Goal: Use online tool/utility: Utilize a website feature to perform a specific function

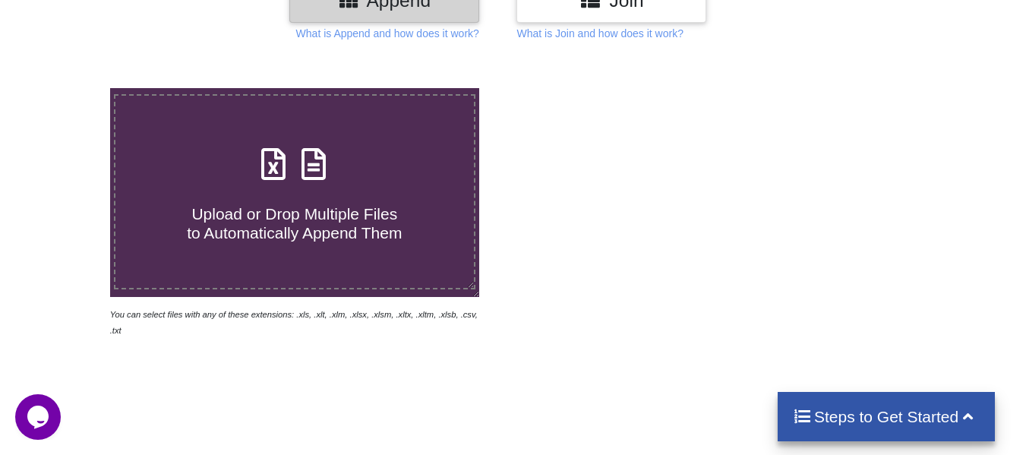
scroll to position [76, 0]
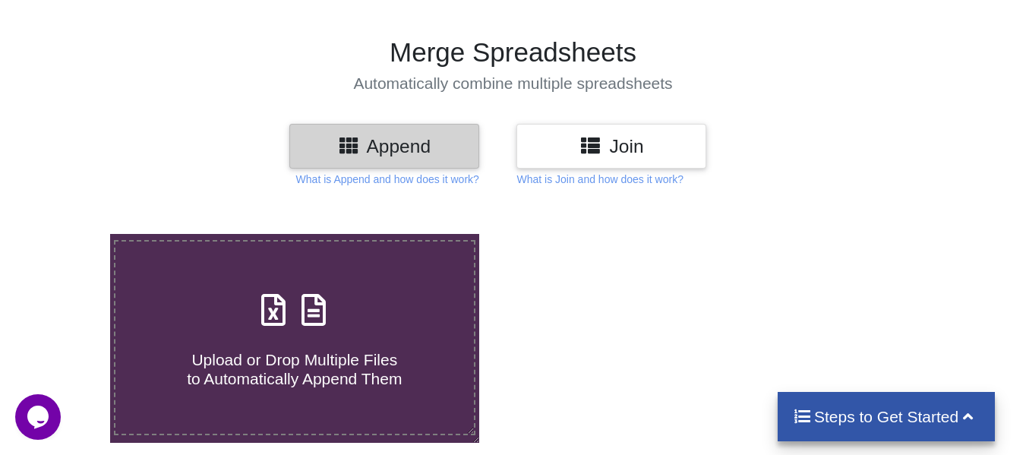
drag, startPoint x: 339, startPoint y: 0, endPoint x: 567, endPoint y: 260, distance: 345.8
click at [568, 261] on div at bounding box center [730, 359] width 436 height 250
drag, startPoint x: 272, startPoint y: 1, endPoint x: 649, endPoint y: 282, distance: 470.8
click at [649, 283] on div at bounding box center [730, 359] width 436 height 250
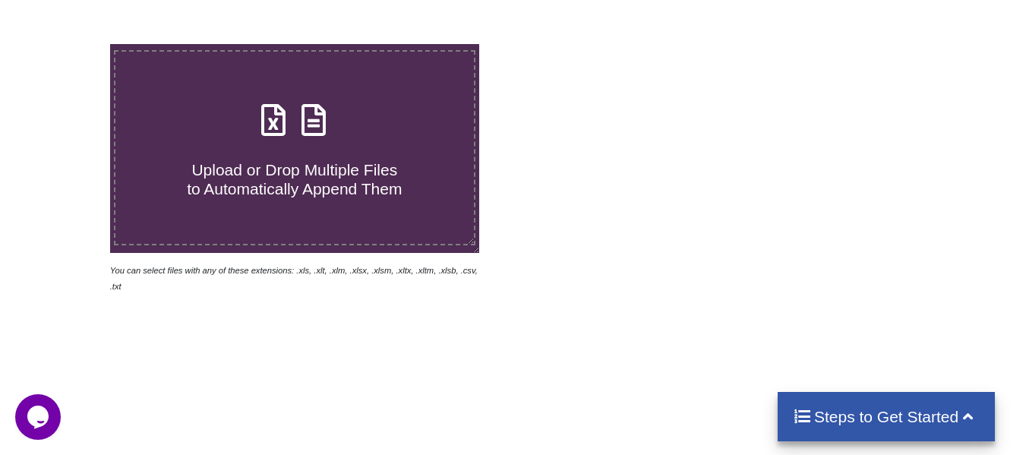
scroll to position [152, 0]
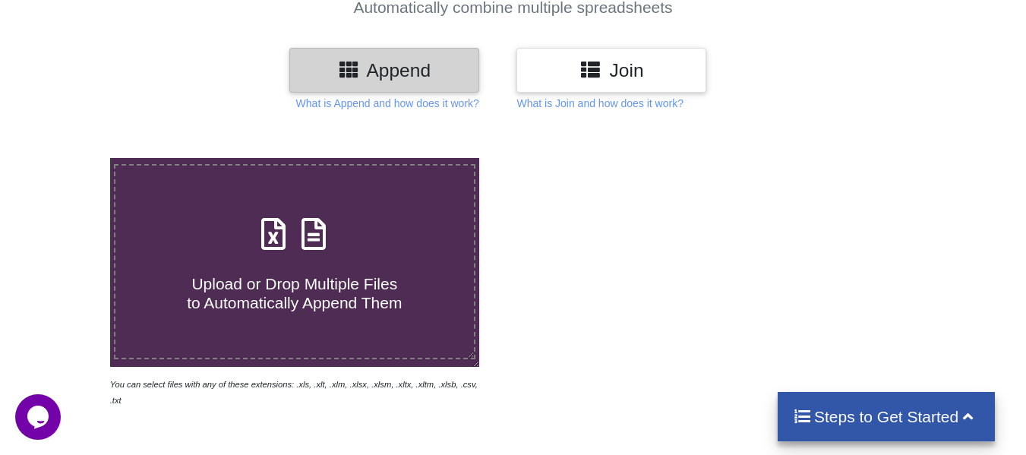
click at [352, 255] on h4 "Upload or Drop Multiple Files to Automatically Append Them" at bounding box center [294, 284] width 358 height 58
click at [68, 158] on input "Upload or Drop Multiple Files to Automatically Append Them" at bounding box center [68, 158] width 0 height 0
type input "C:\fakepath\022025 COMPRAS.xlsx"
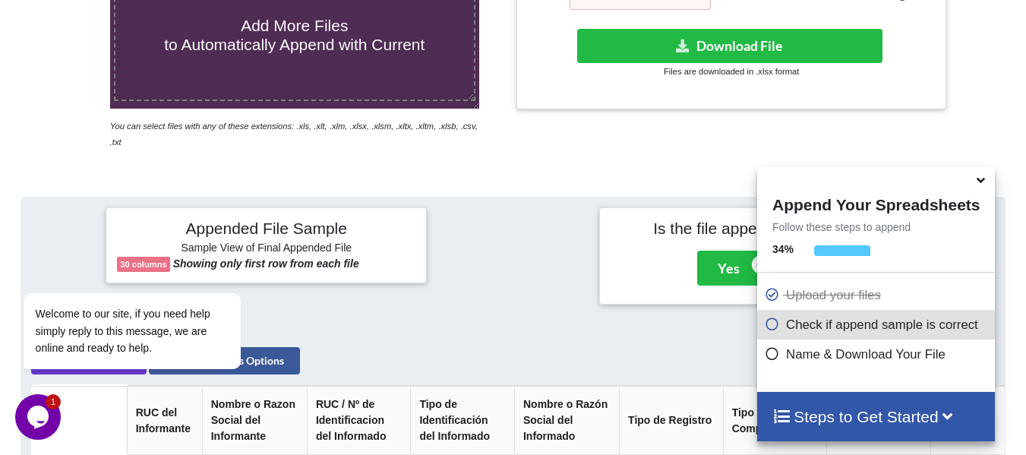
scroll to position [287, 0]
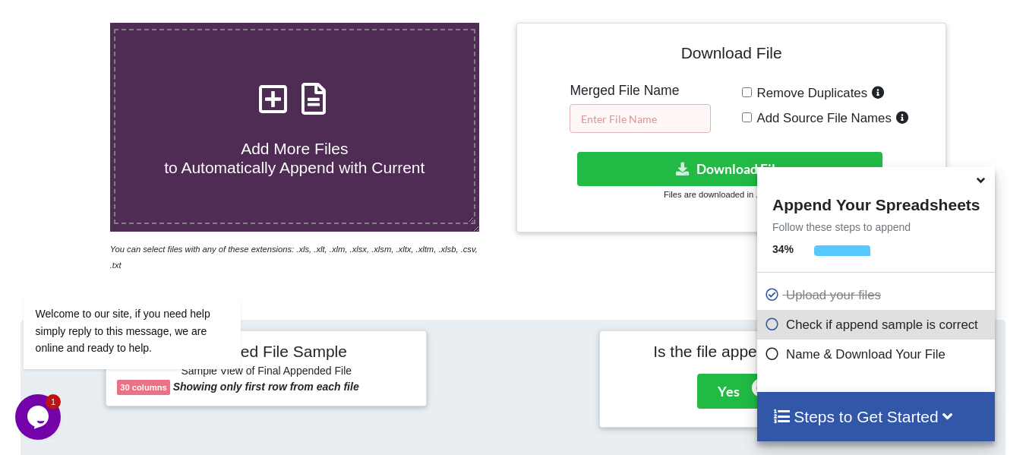
click at [644, 112] on input "text" at bounding box center [639, 118] width 141 height 29
type input "c"
type input "Consolidado Ingresos y Gastos"
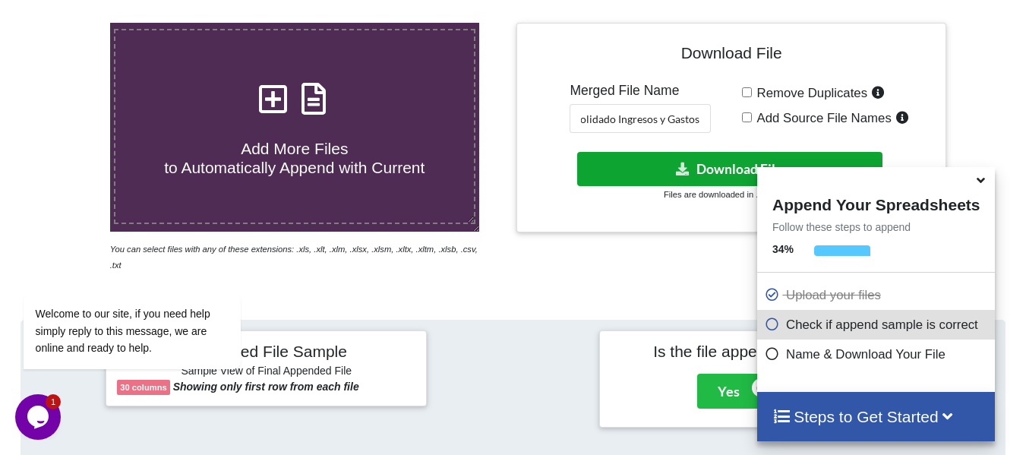
click at [711, 166] on button "Download File" at bounding box center [729, 169] width 305 height 34
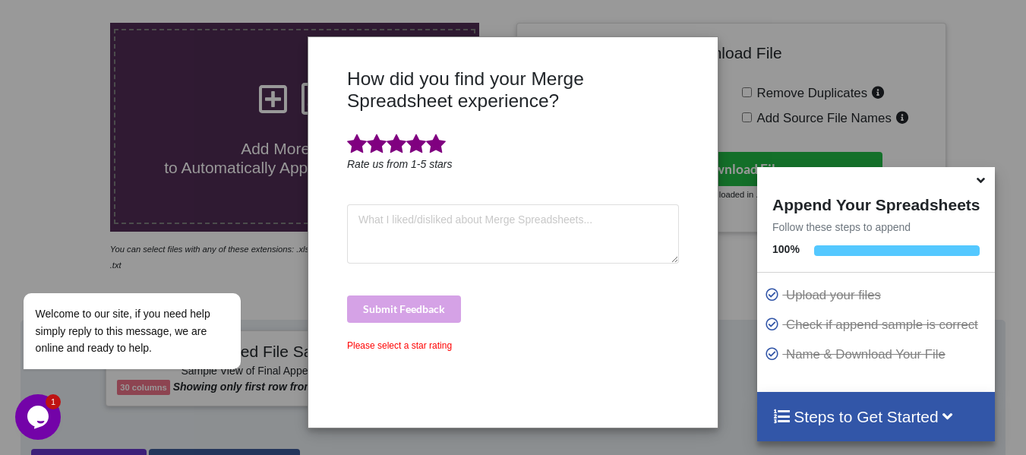
click at [431, 139] on span at bounding box center [436, 144] width 20 height 21
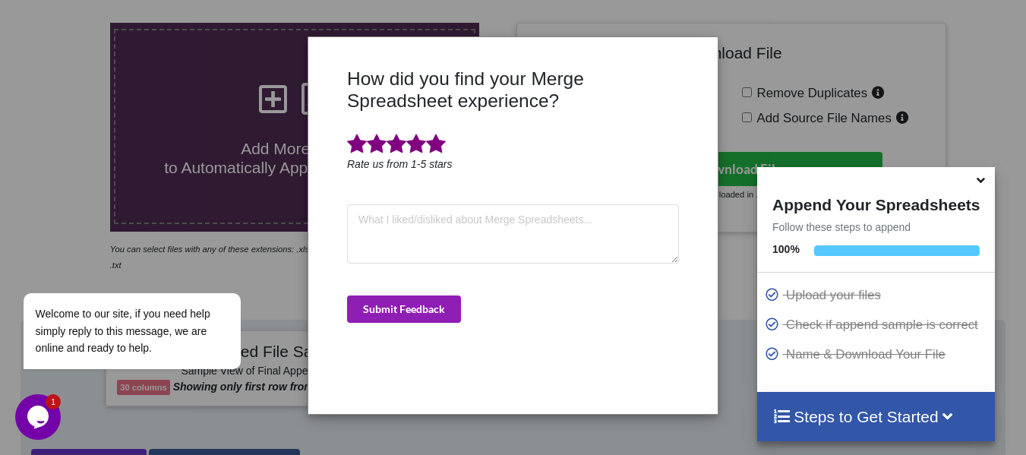
click at [403, 310] on button "Submit Feedback" at bounding box center [404, 308] width 114 height 27
click at [395, 311] on button "Submit Feedback" at bounding box center [404, 308] width 114 height 27
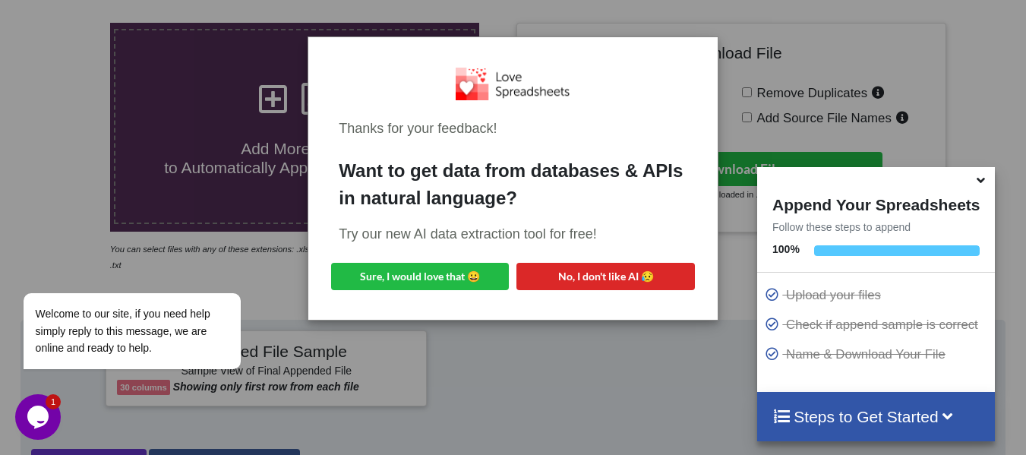
click at [449, 176] on div "Want to get data from databases & APIs in natural language?" at bounding box center [513, 184] width 348 height 55
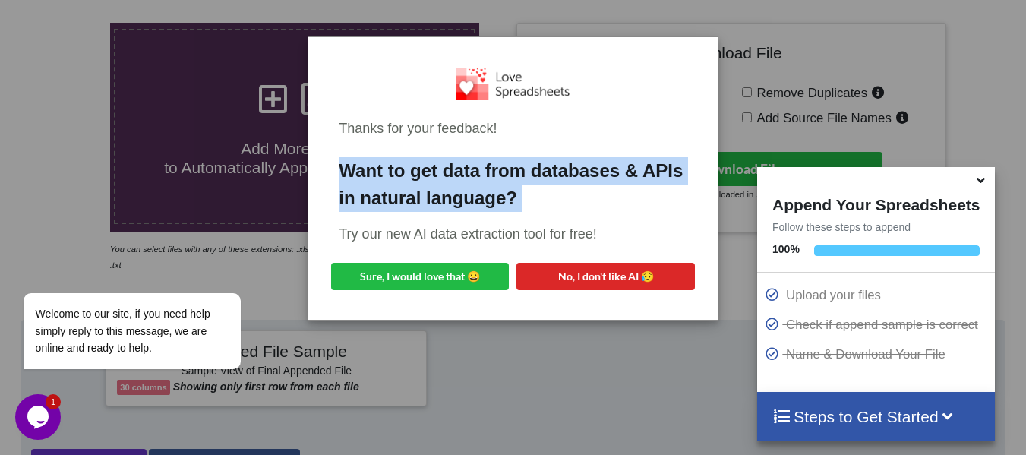
click at [449, 176] on div "Want to get data from databases & APIs in natural language?" at bounding box center [513, 184] width 348 height 55
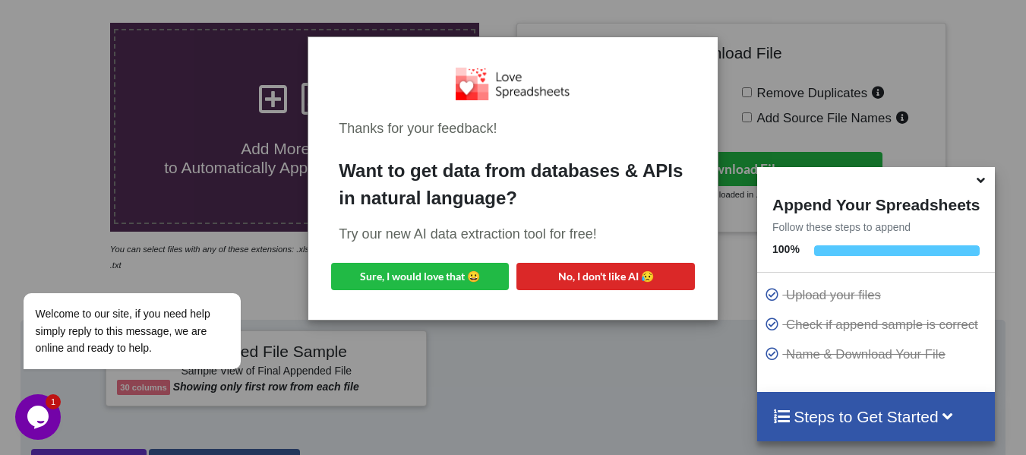
click at [845, 115] on div "Thanks for your feedback! Want to get data from databases & APIs in natural lan…" at bounding box center [513, 227] width 1026 height 455
